Goal: Register for event/course

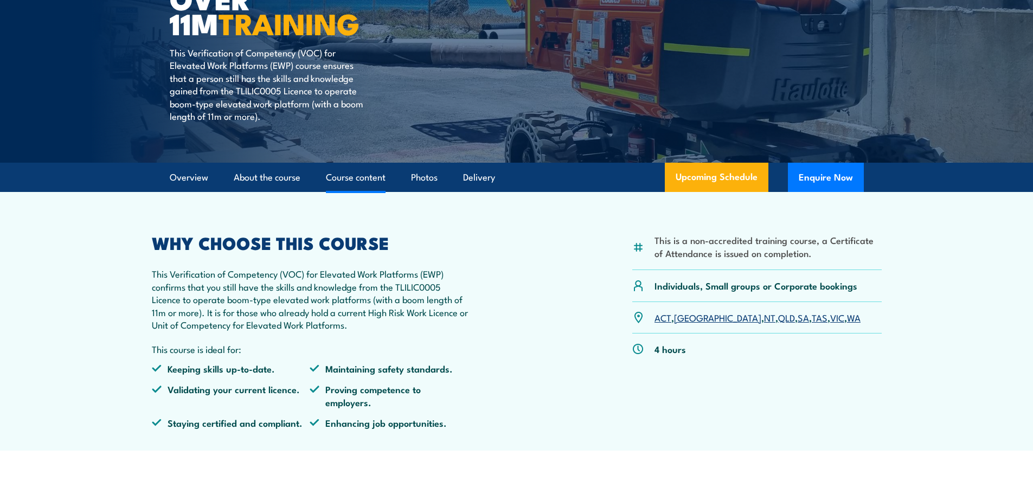
scroll to position [163, 0]
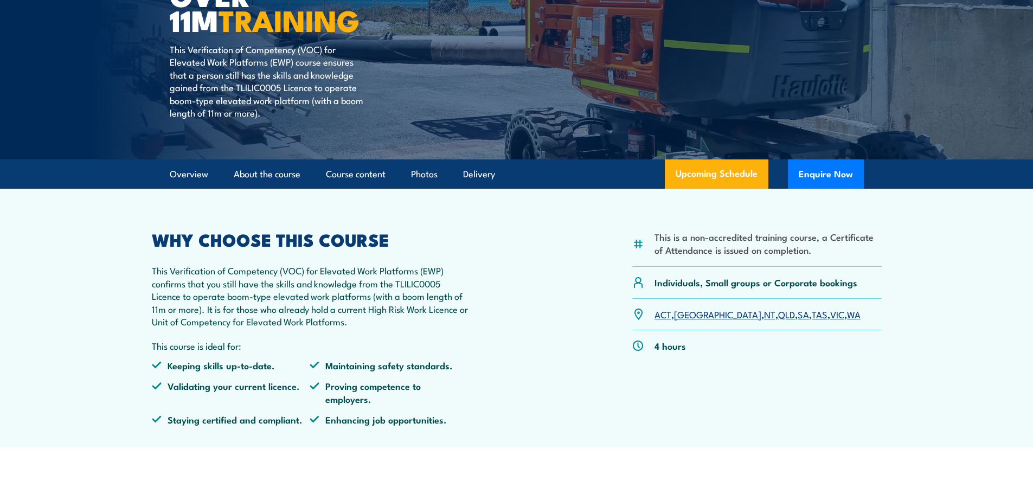
click at [847, 315] on link "WA" at bounding box center [854, 314] width 14 height 13
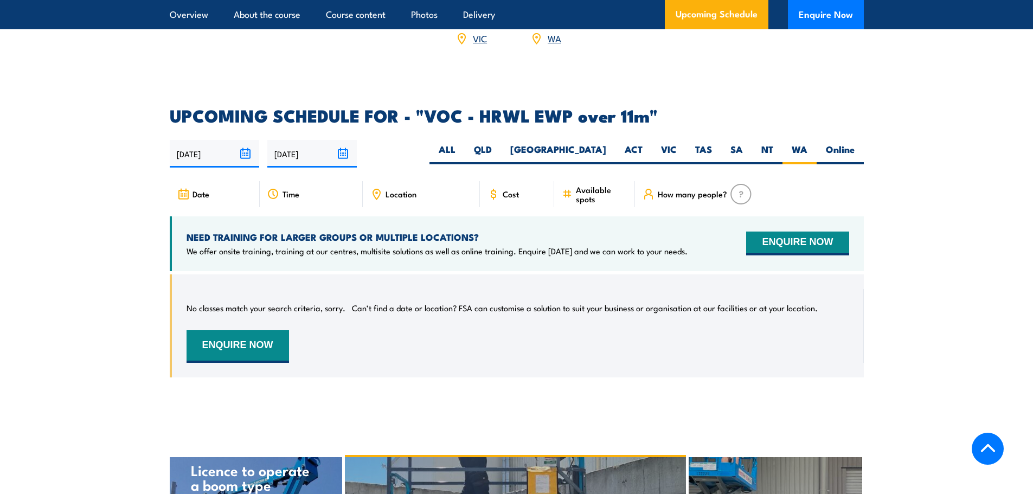
scroll to position [1587, 0]
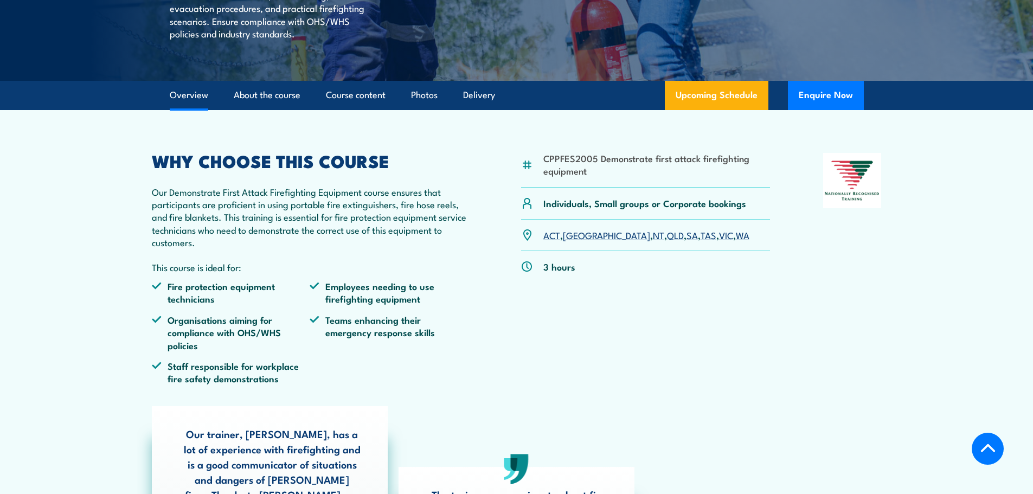
scroll to position [271, 0]
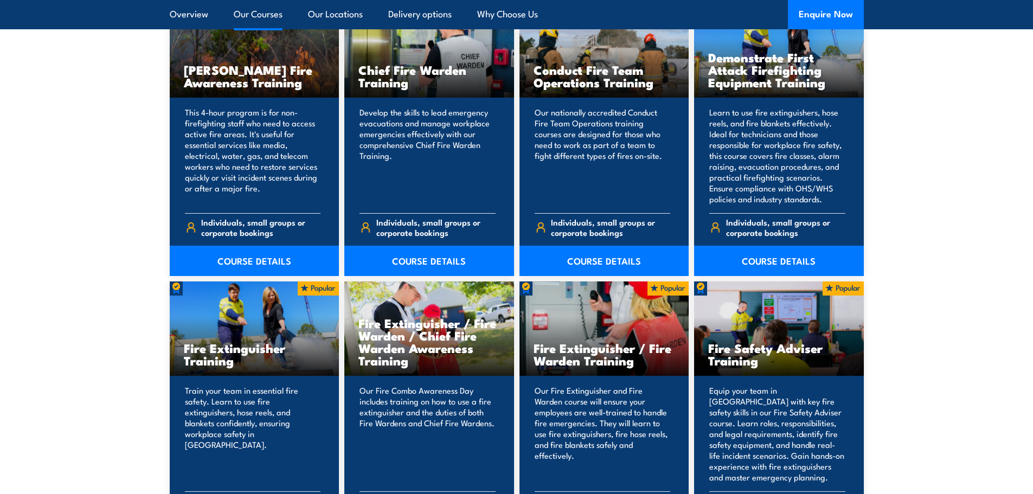
scroll to position [922, 0]
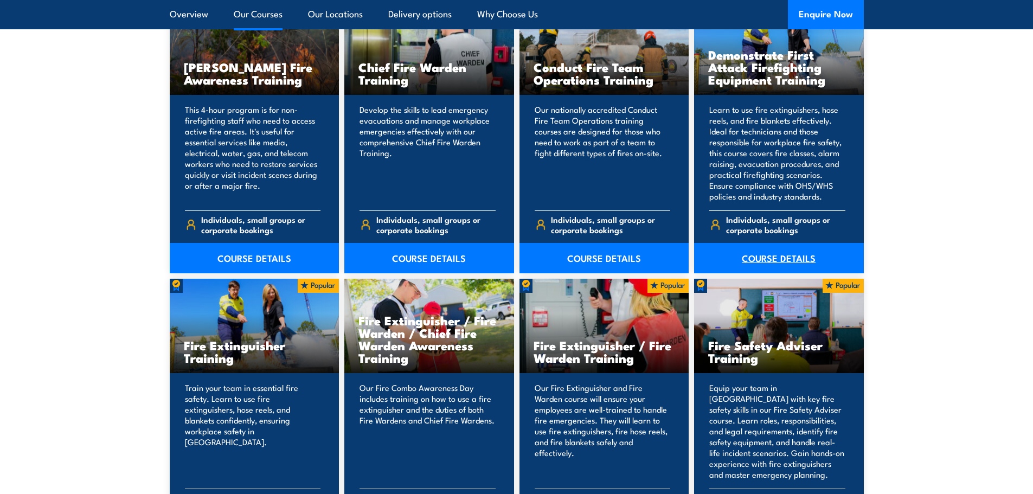
click at [771, 251] on link "COURSE DETAILS" at bounding box center [779, 258] width 170 height 30
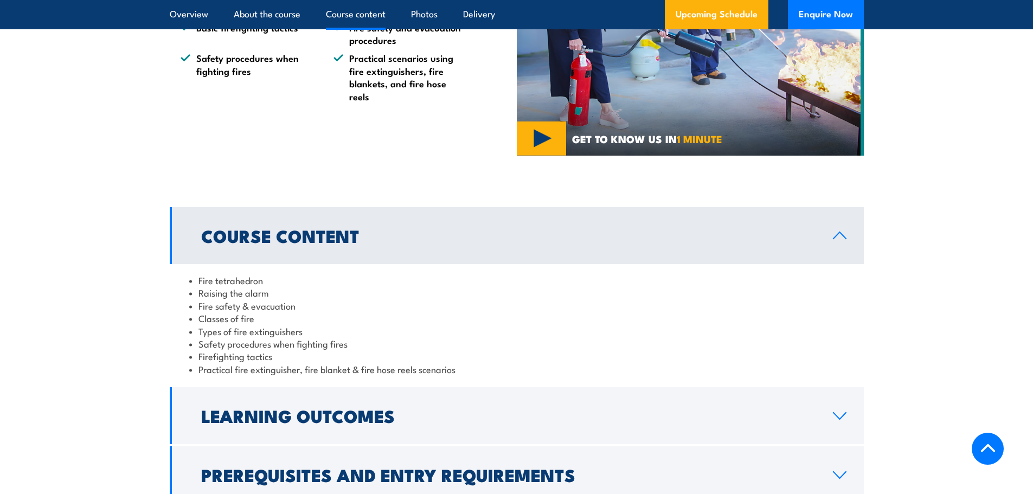
scroll to position [1139, 0]
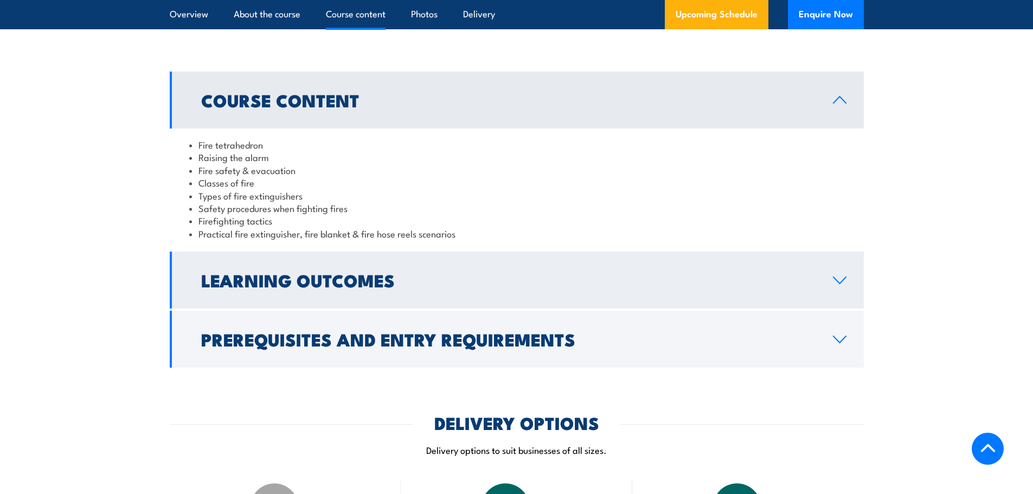
click at [379, 285] on h2 "Learning Outcomes" at bounding box center [508, 279] width 615 height 15
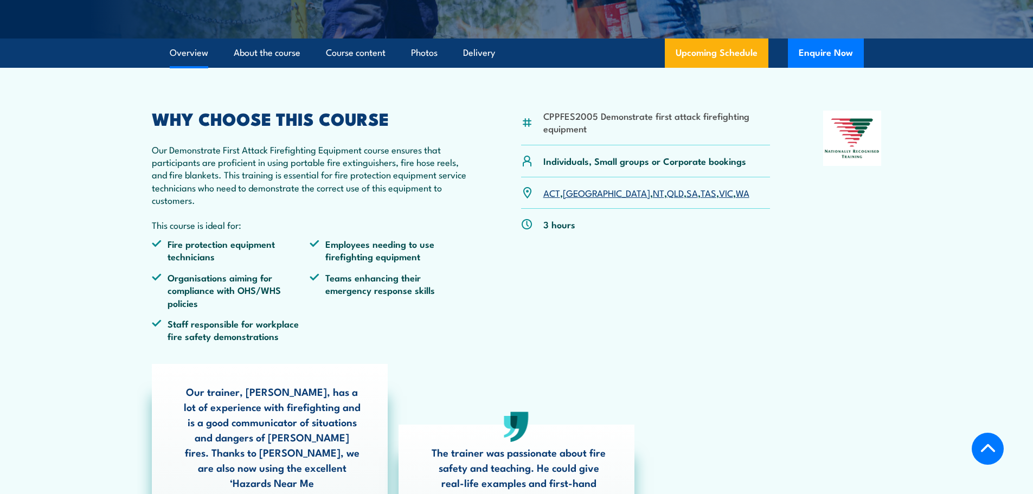
scroll to position [163, 0]
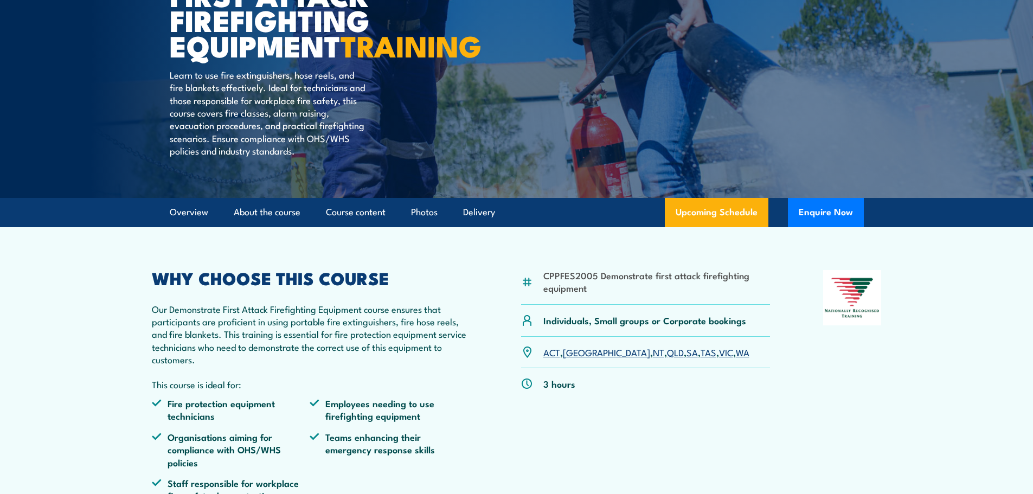
click at [736, 359] on link "WA" at bounding box center [743, 352] width 14 height 13
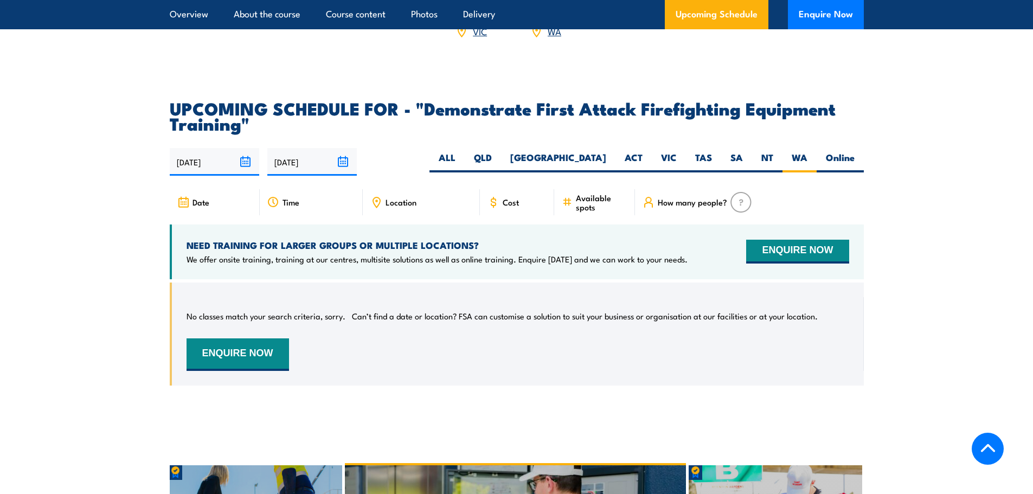
scroll to position [1913, 0]
